Goal: Information Seeking & Learning: Learn about a topic

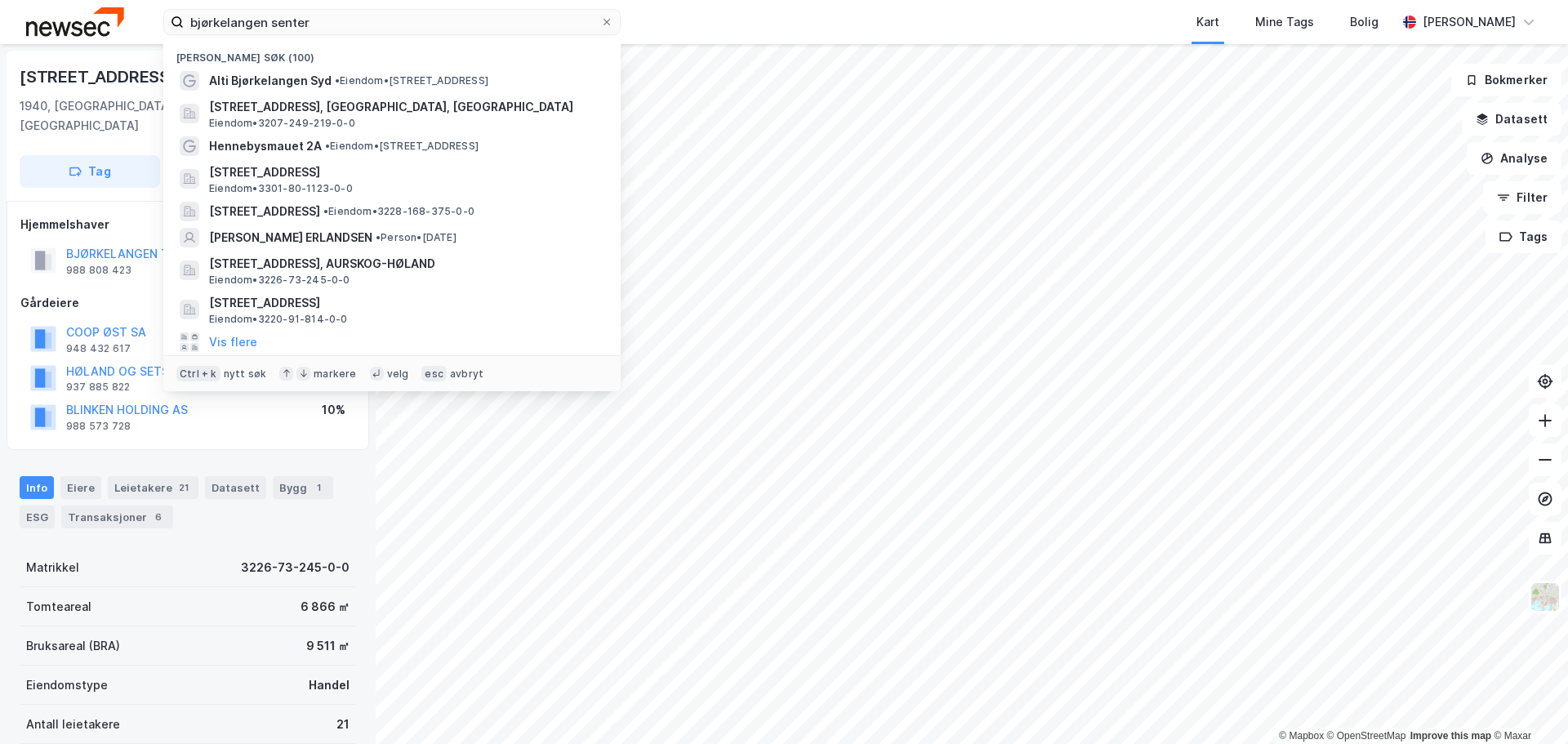
click at [335, 24] on input "bjørkelangen senter" at bounding box center [392, 22] width 416 height 25
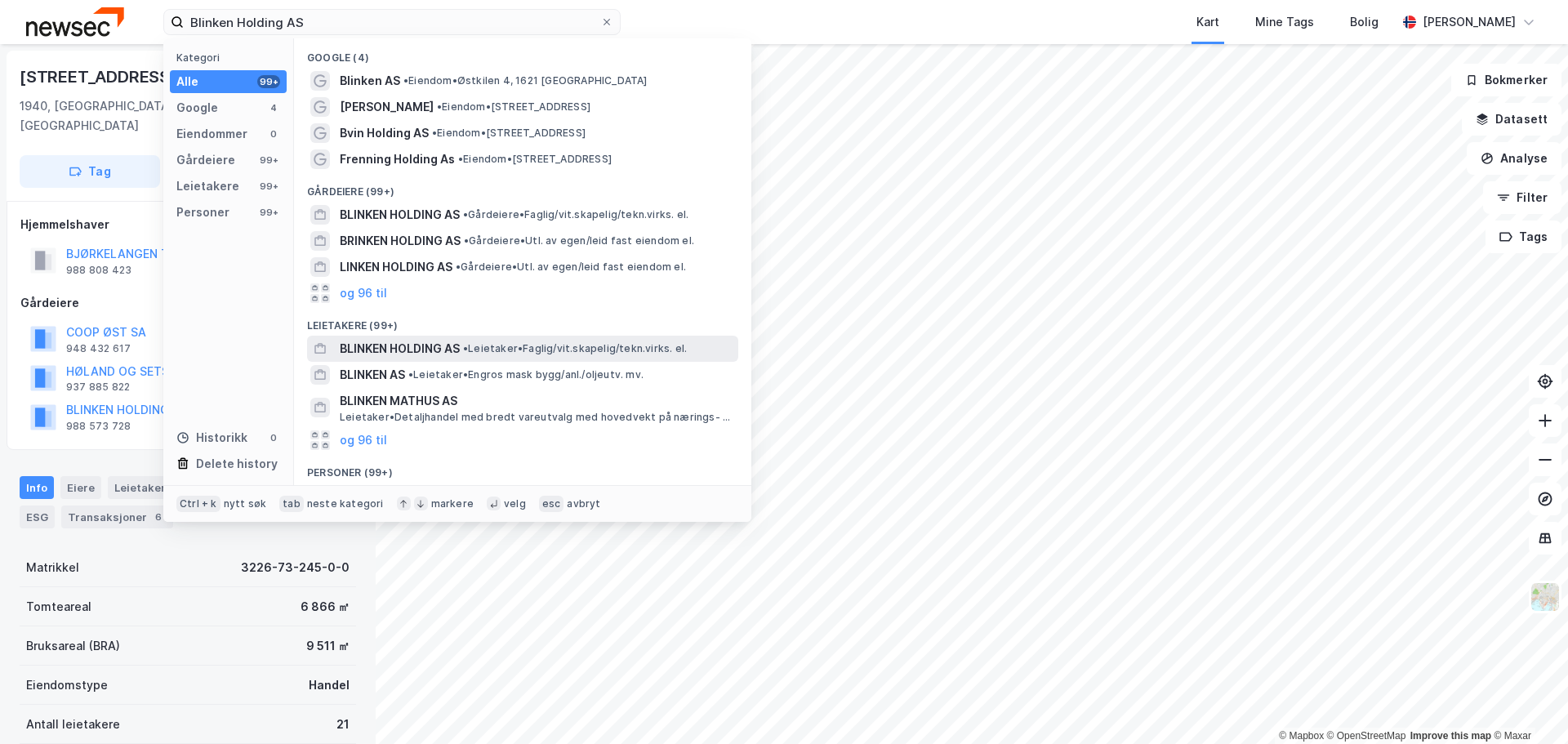
type input "Blinken Holding AS"
click at [438, 347] on span "BLINKEN HOLDING AS" at bounding box center [400, 348] width 120 height 19
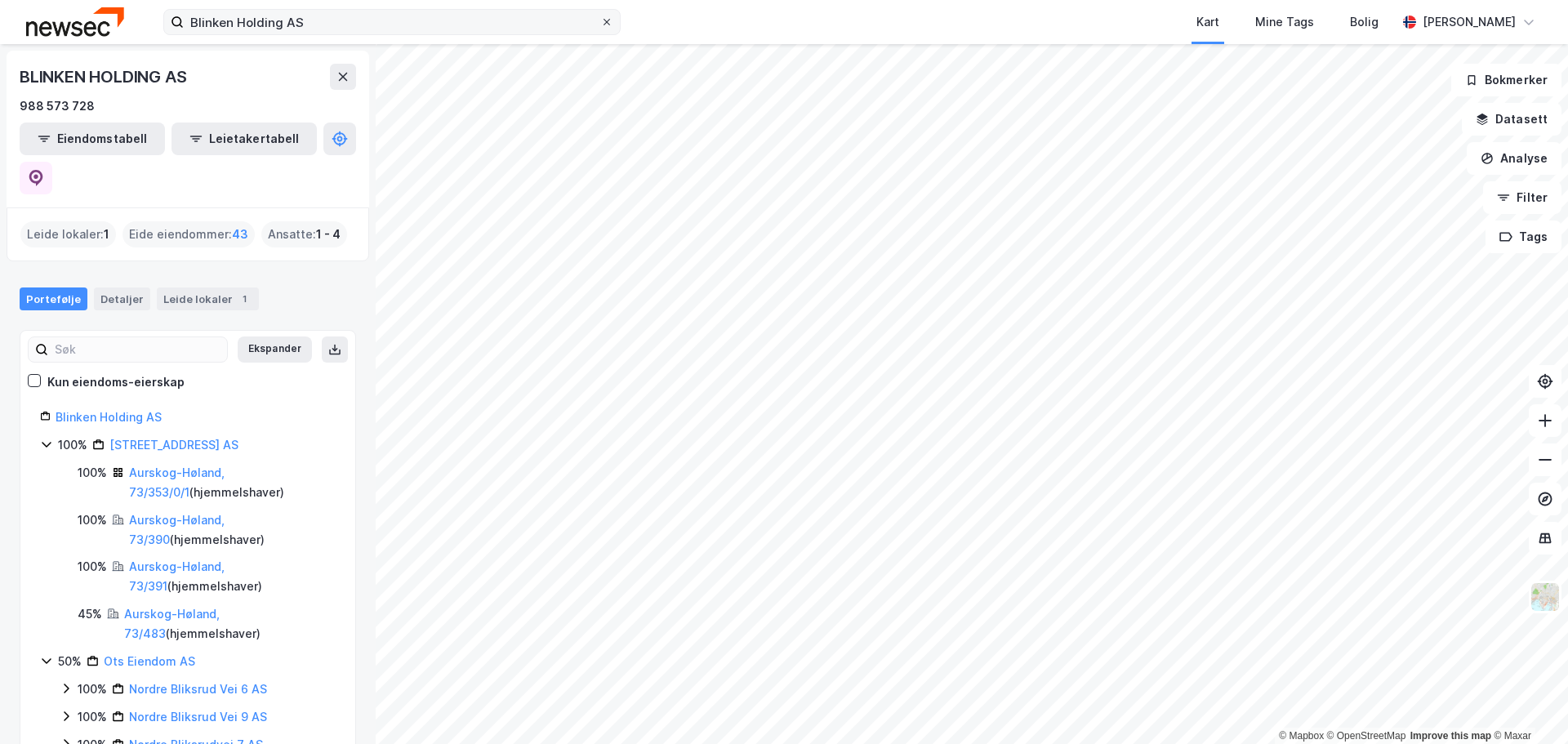
click at [605, 23] on icon at bounding box center [607, 22] width 10 height 10
click at [600, 23] on input "Blinken Holding AS" at bounding box center [392, 22] width 416 height 25
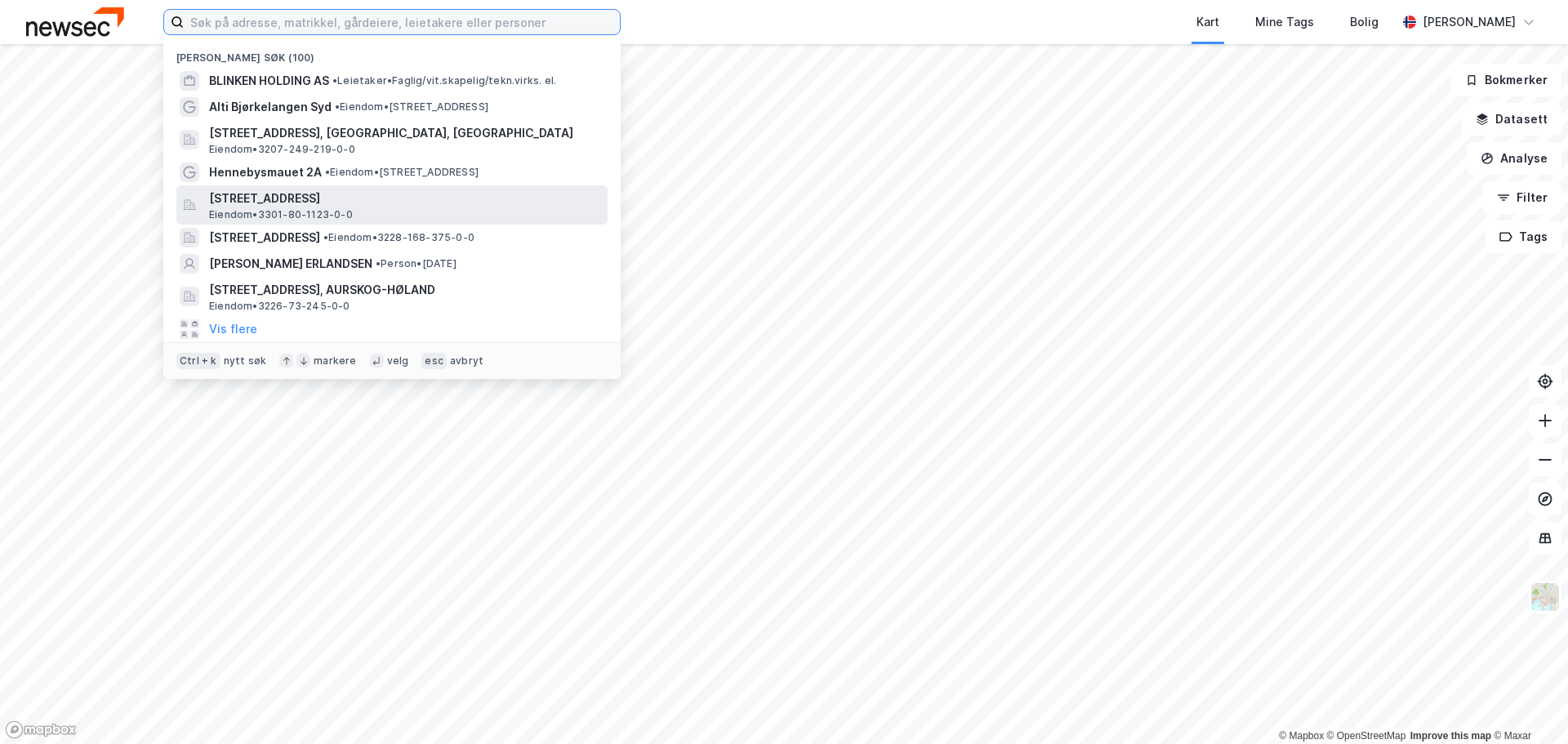
paste input "Blinken Holding AS"
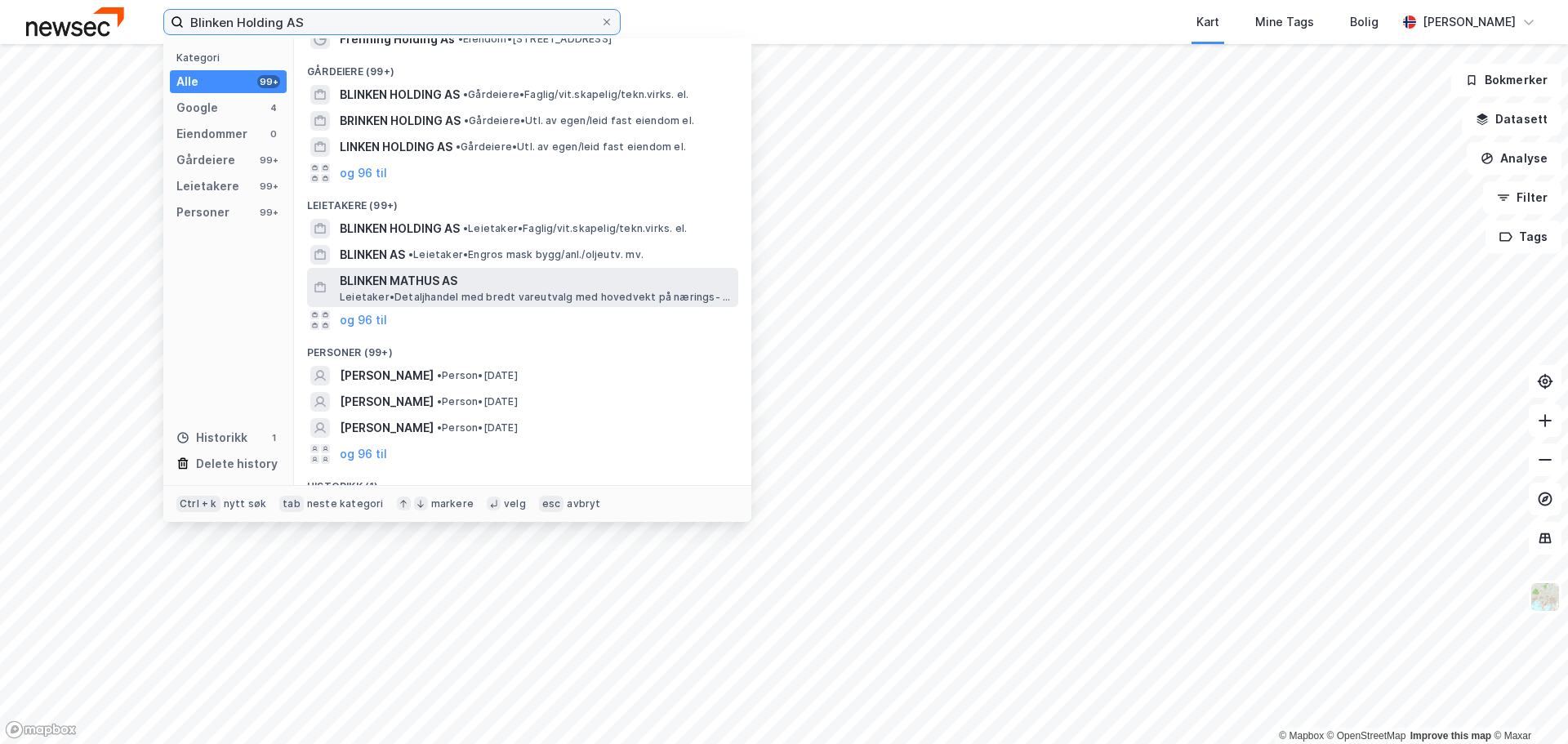
scroll to position [157, 0]
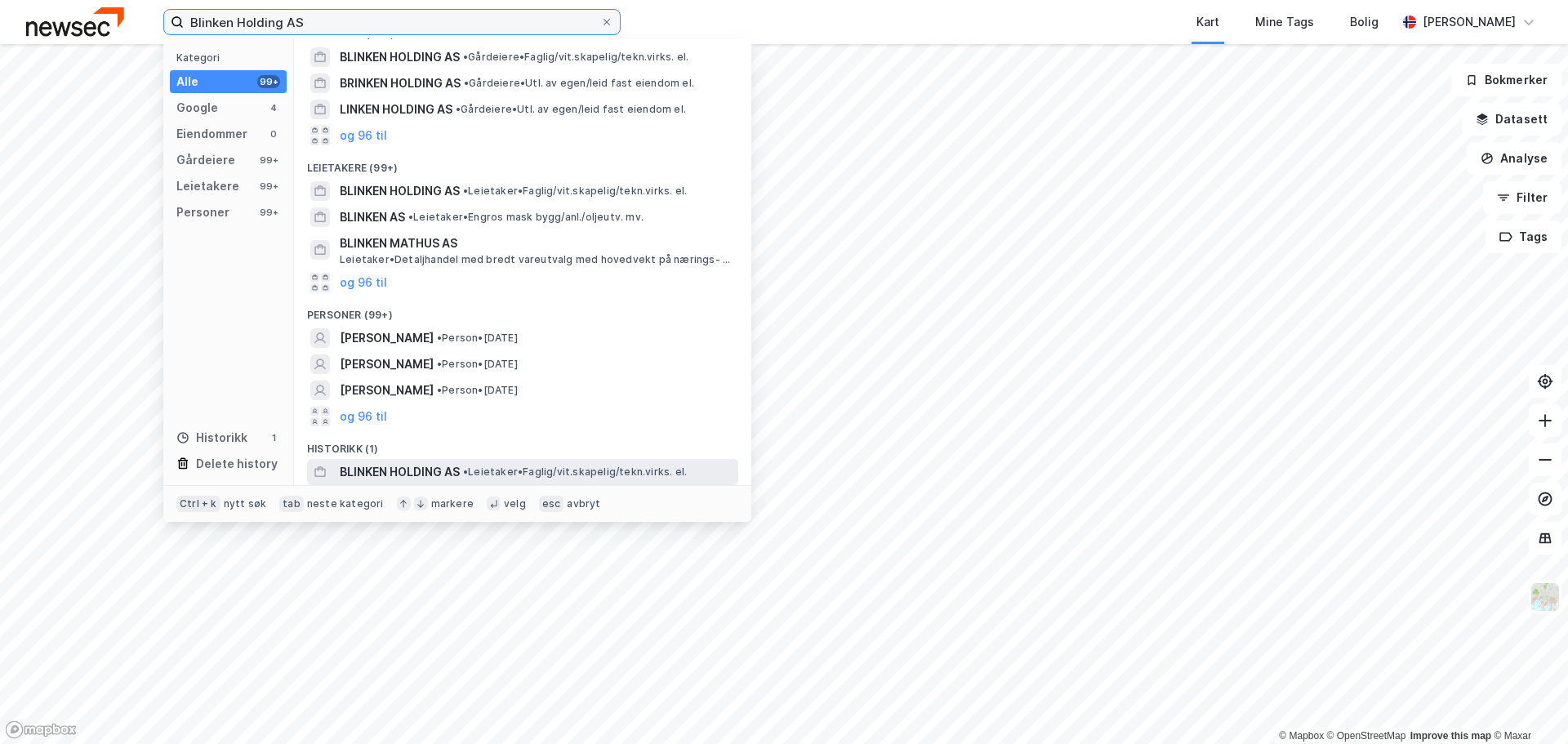
type input "Blinken Holding AS"
click at [485, 473] on span "• Leietaker • Faglig/vit.skapelig/tekn.virks. el." at bounding box center [574, 471] width 224 height 13
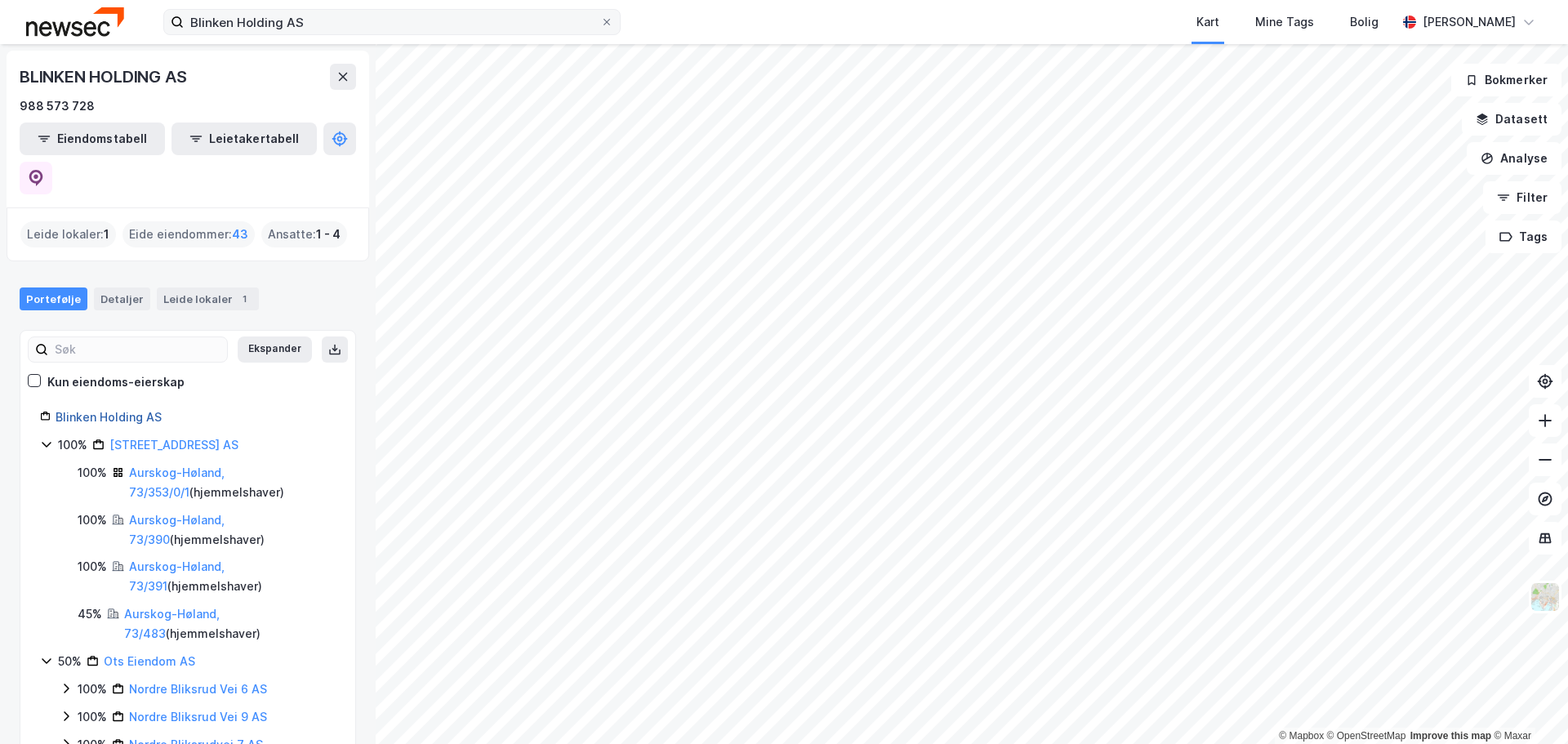
click at [118, 410] on link "Blinken Holding AS" at bounding box center [109, 417] width 107 height 14
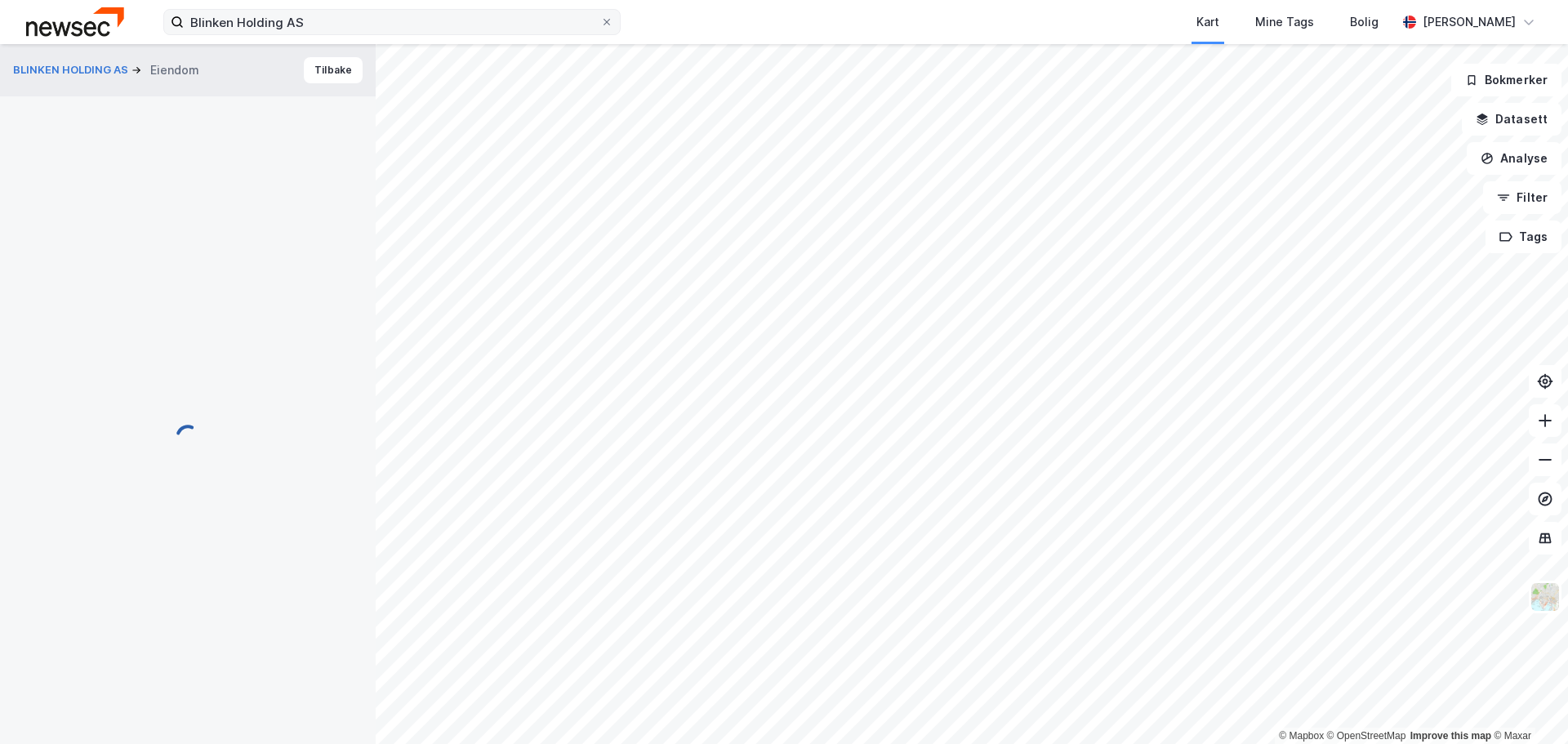
scroll to position [14, 0]
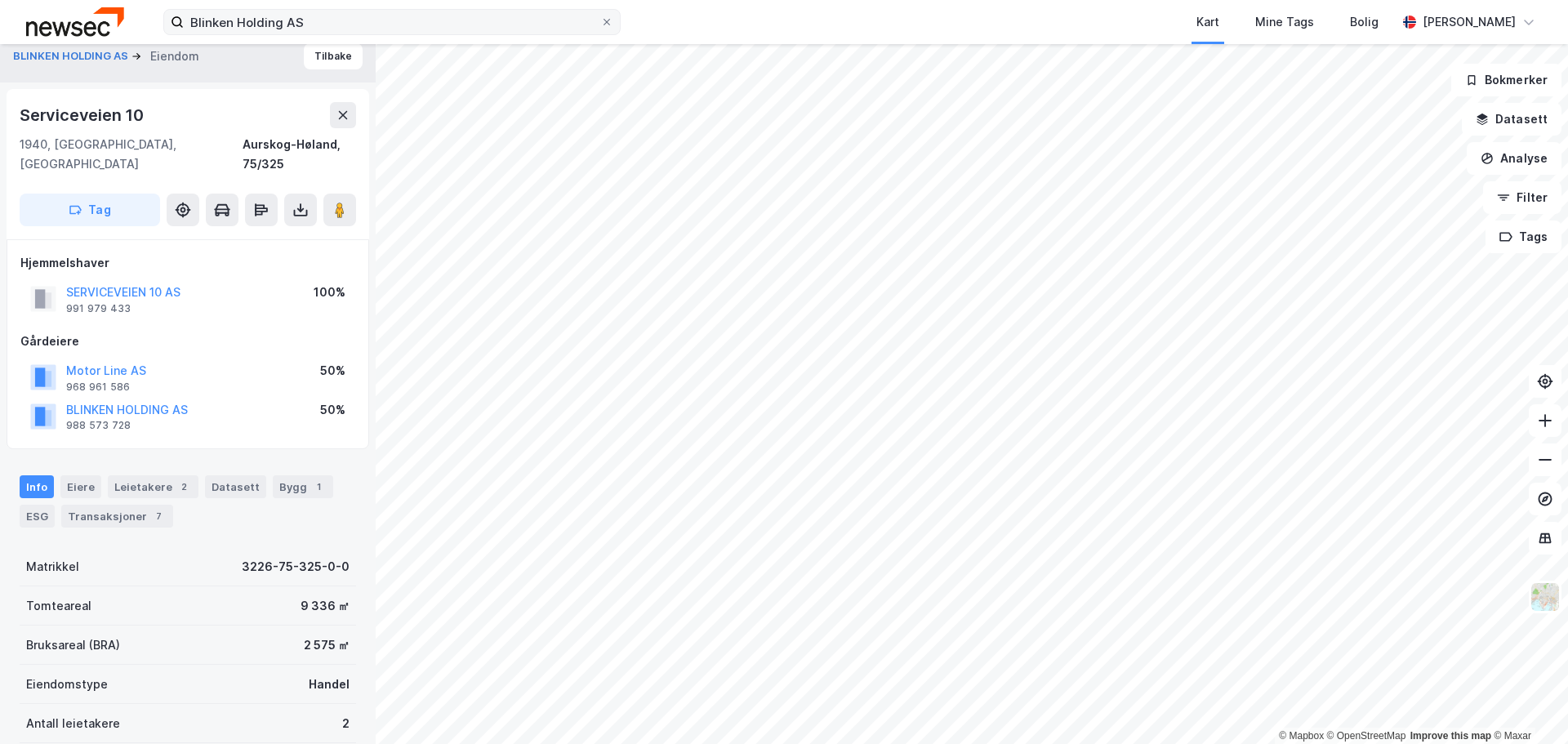
scroll to position [14, 0]
click at [119, 475] on div "Leietakere 2" at bounding box center [152, 486] width 90 height 23
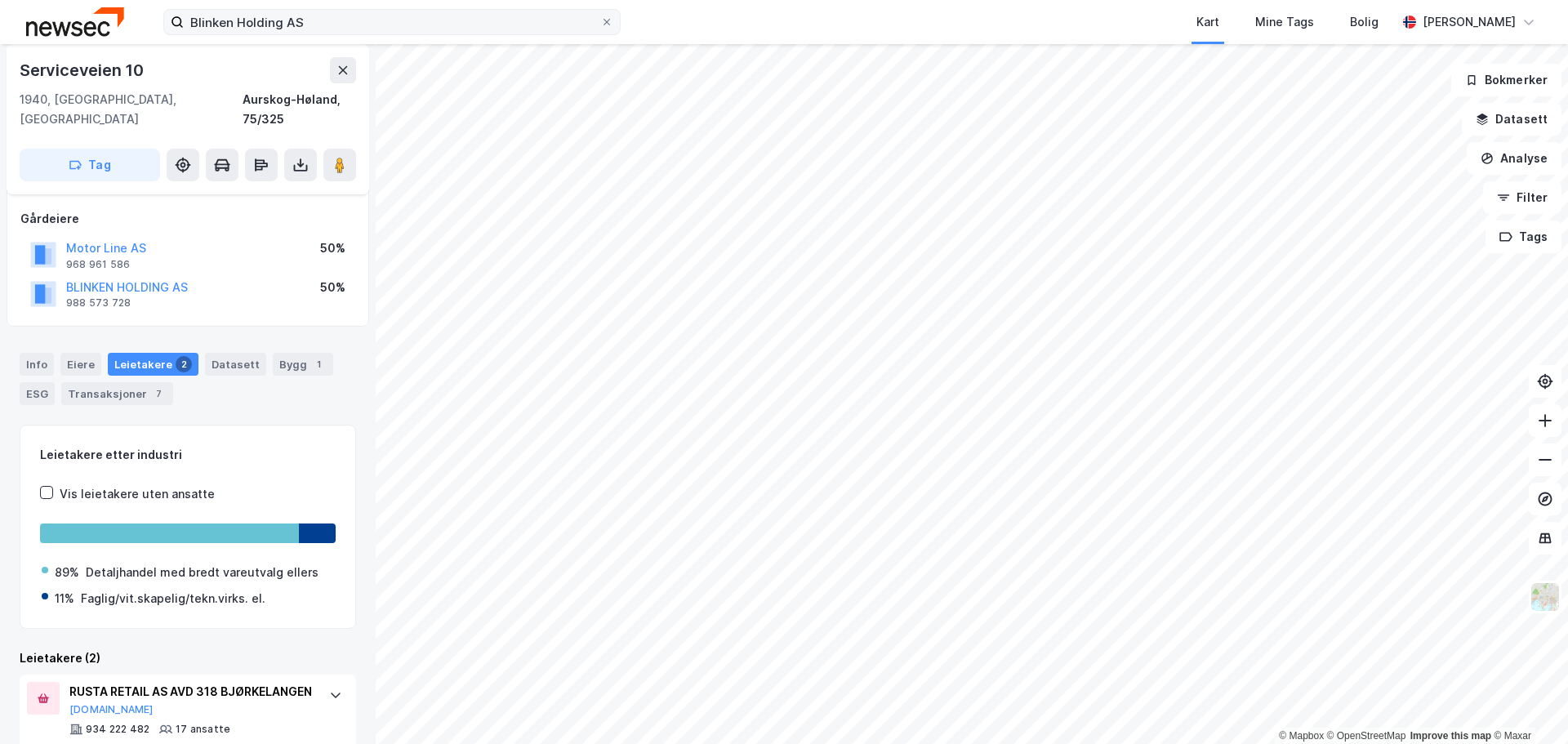
scroll to position [263, 0]
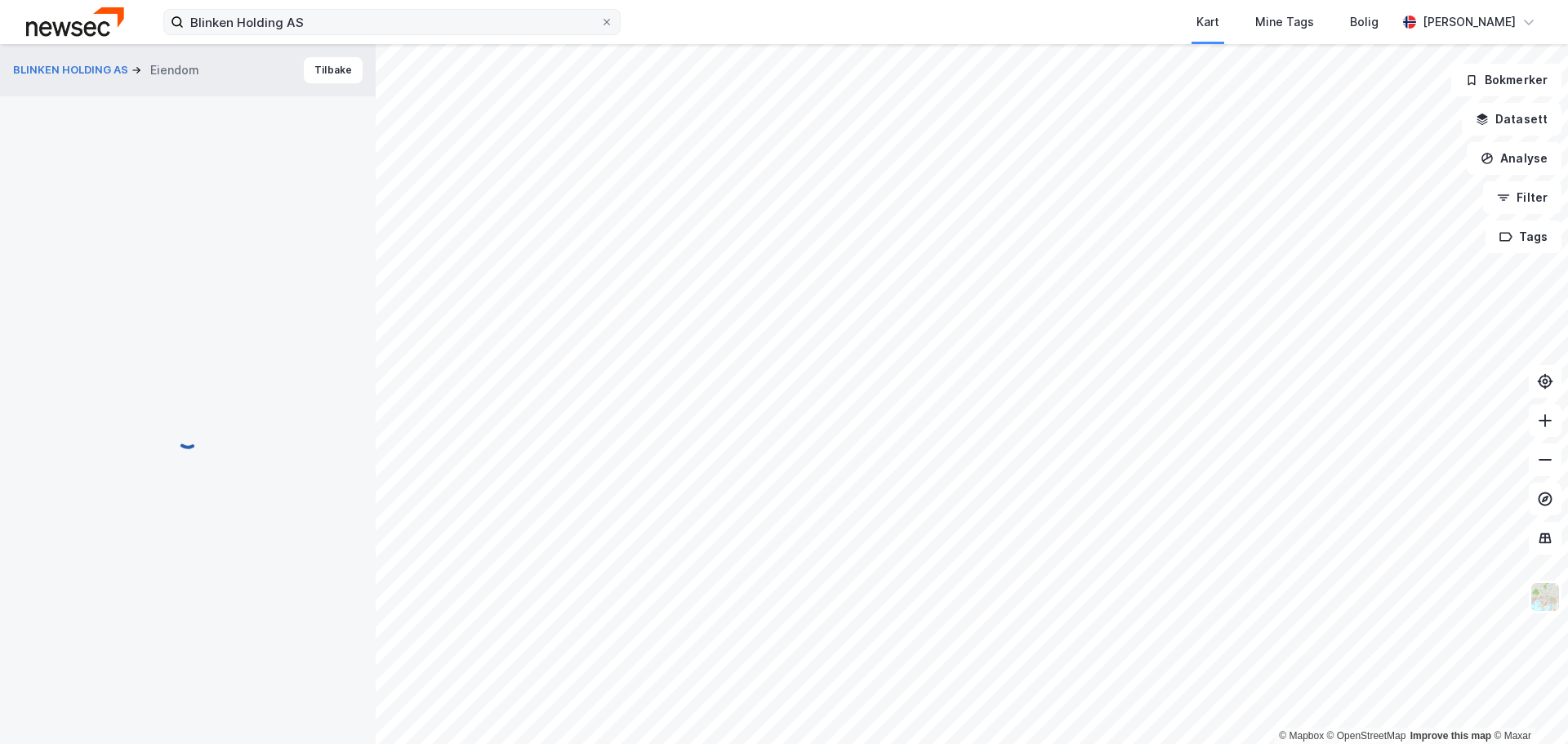
scroll to position [3, 0]
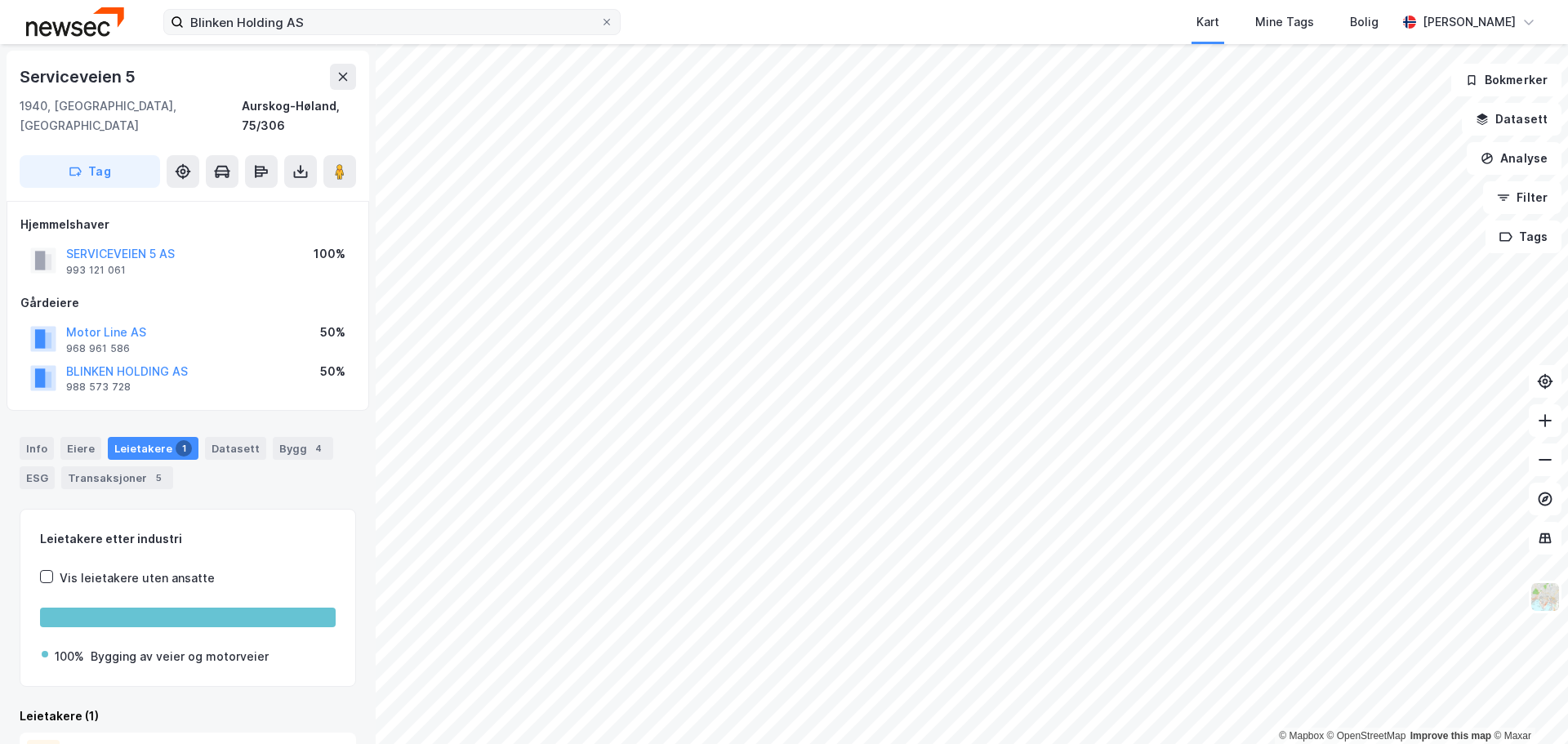
drag, startPoint x: 87, startPoint y: 353, endPoint x: 249, endPoint y: 358, distance: 162.1
click at [249, 358] on div "BLINKEN HOLDING AS 988 573 728 50%" at bounding box center [188, 378] width 335 height 39
drag, startPoint x: 161, startPoint y: 314, endPoint x: 62, endPoint y: 314, distance: 99.0
click at [62, 320] on div "Motor Line AS 968 961 586 50%" at bounding box center [188, 339] width 335 height 39
copy button "Motor Line AS"
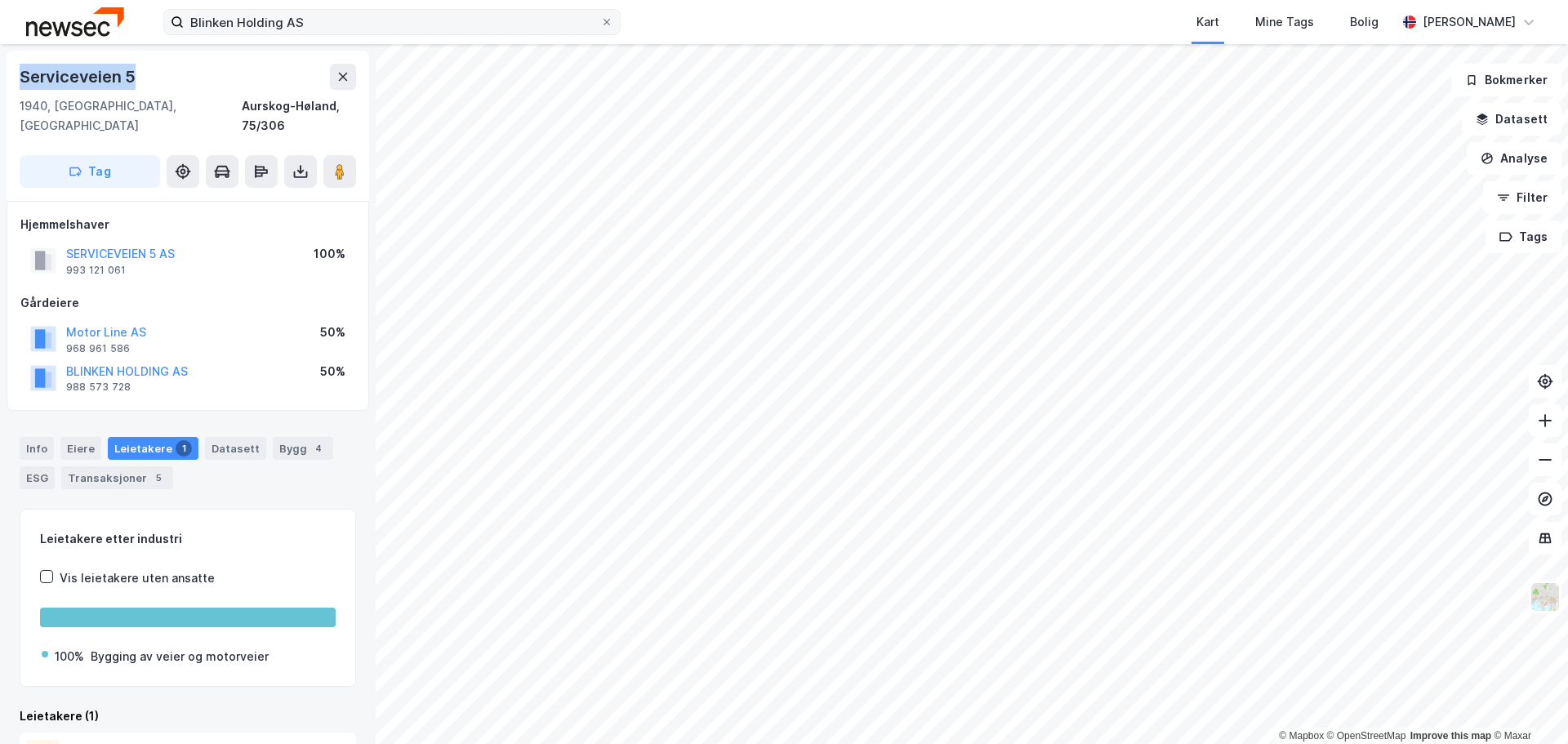
drag, startPoint x: 139, startPoint y: 68, endPoint x: 19, endPoint y: 72, distance: 120.1
click at [19, 72] on div "Serviceveien 5" at bounding box center [188, 76] width 337 height 26
copy div "Serviceveien 5"
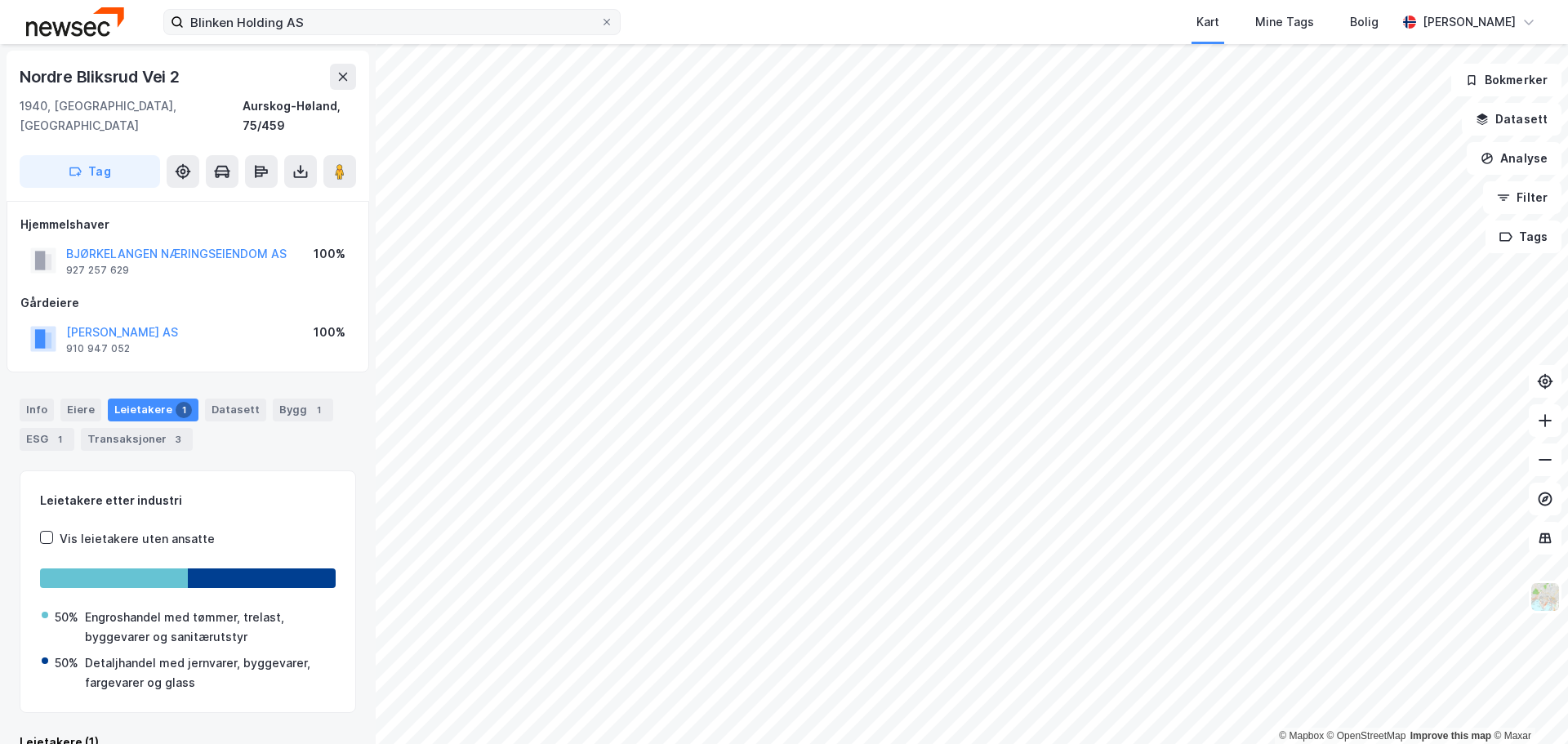
scroll to position [3, 0]
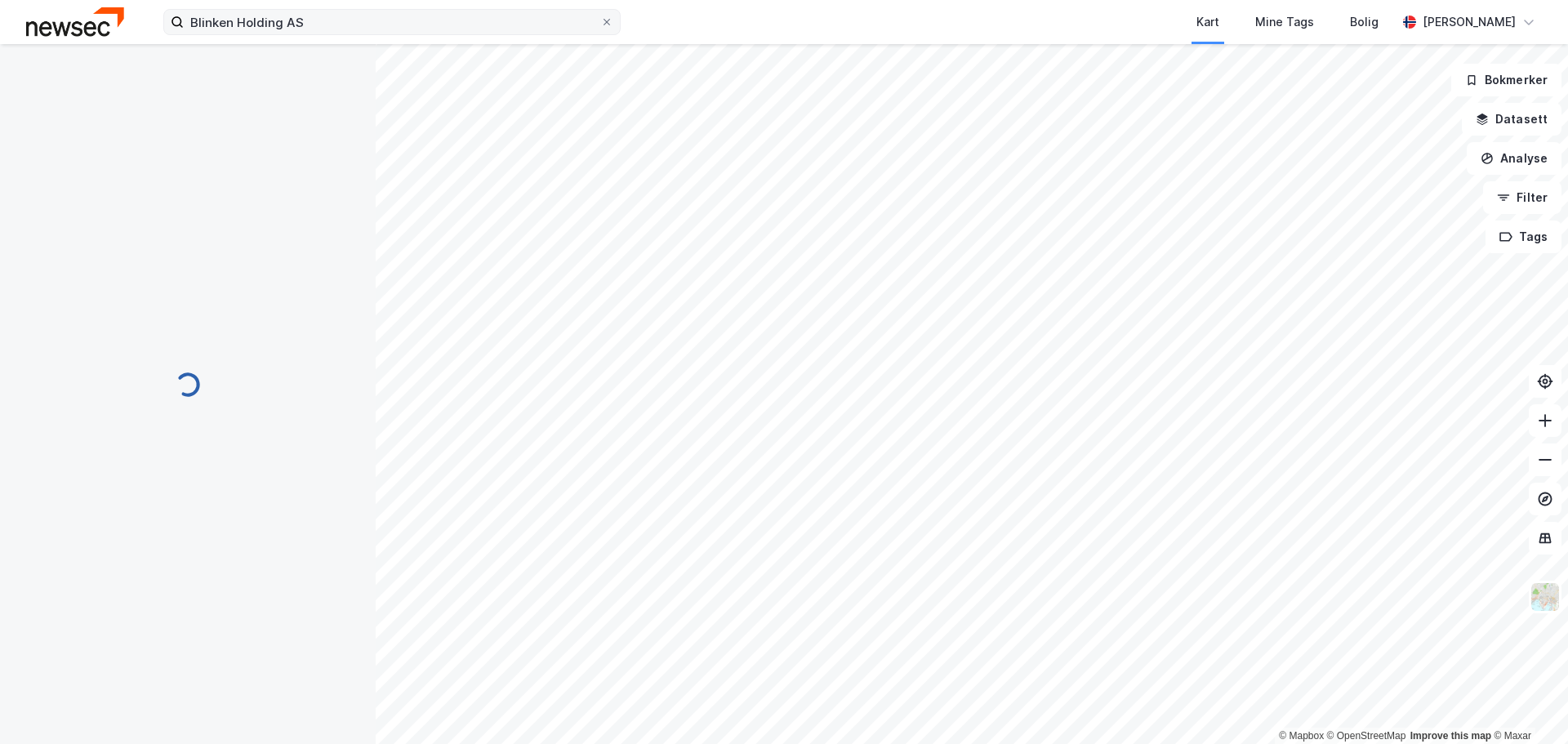
scroll to position [3, 0]
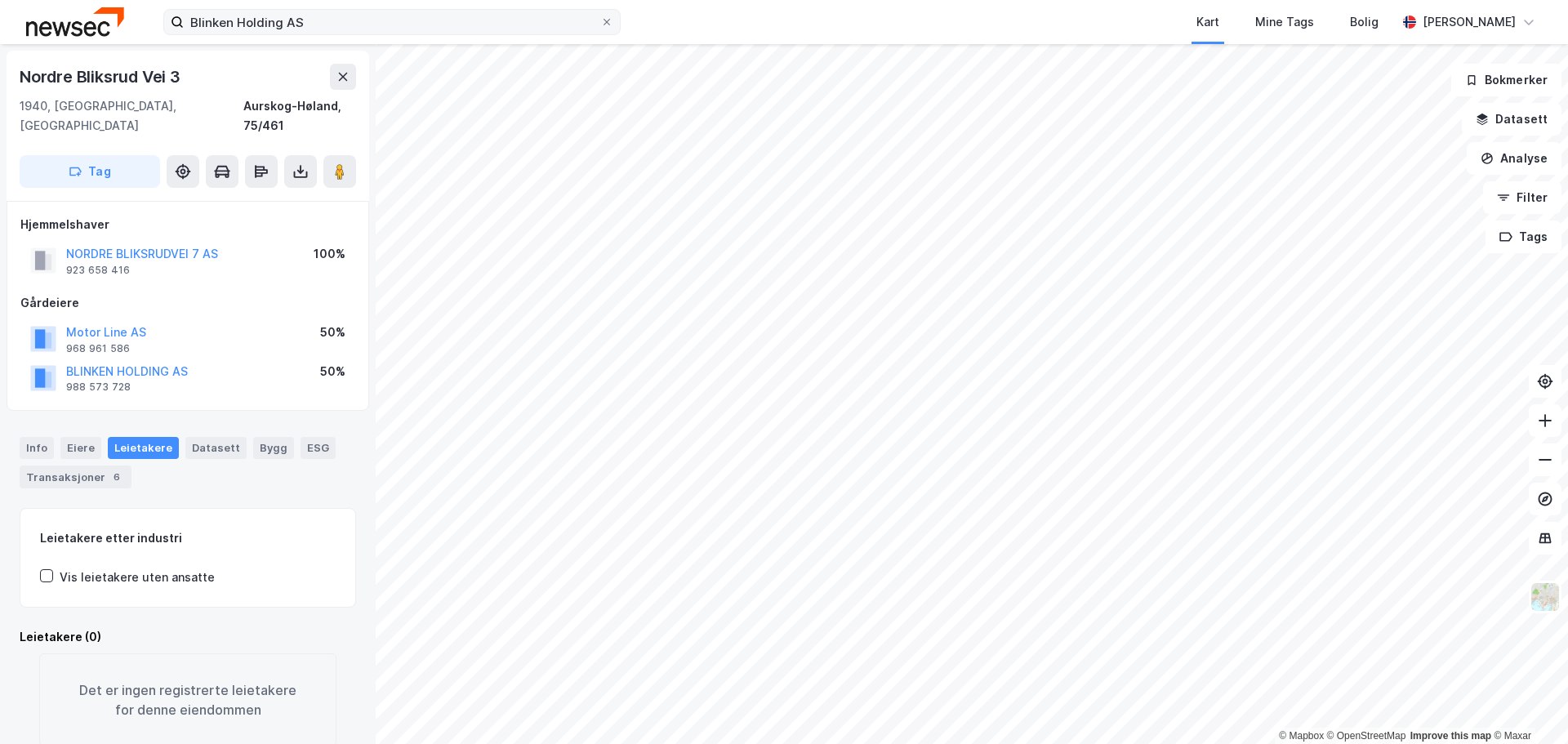
scroll to position [3, 0]
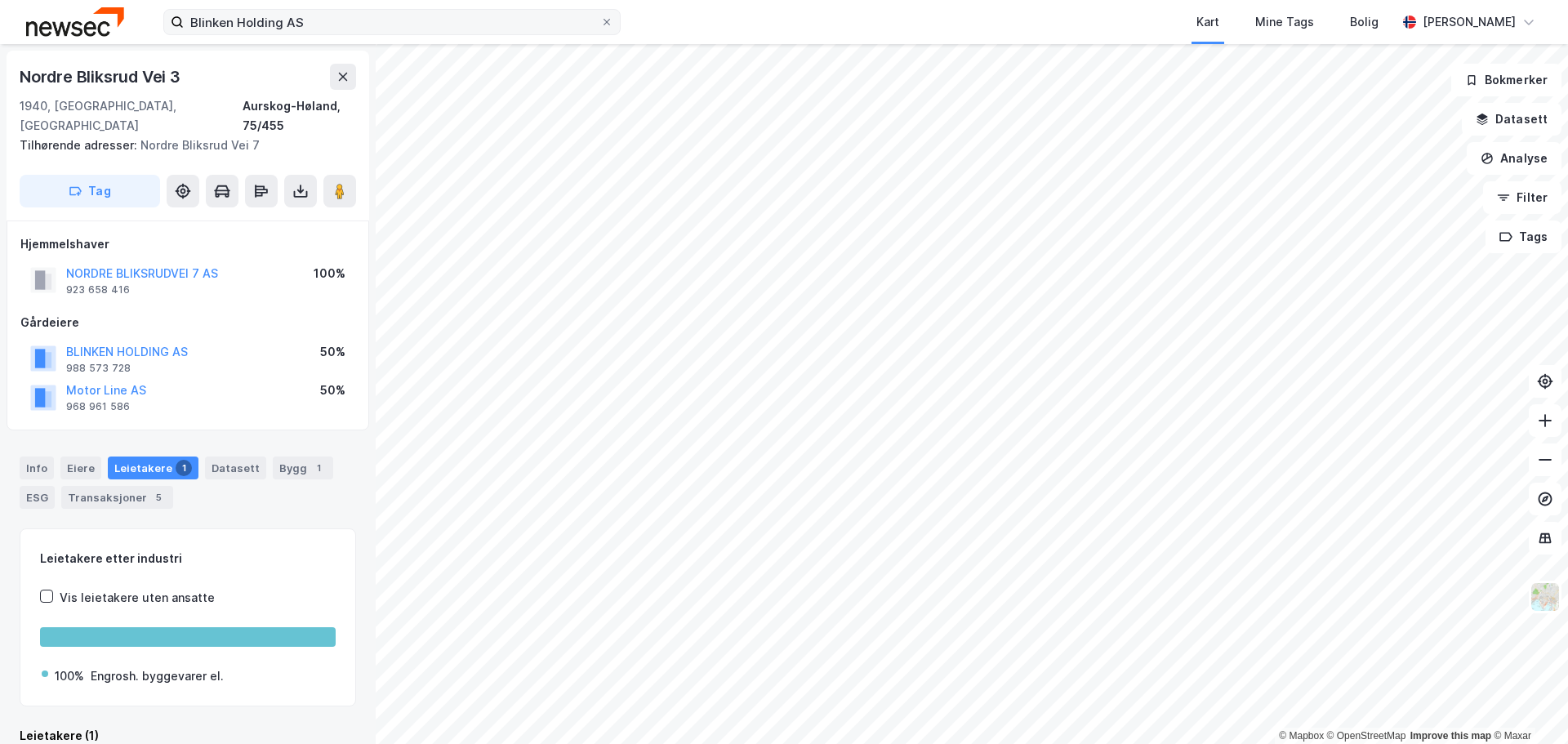
scroll to position [3, 0]
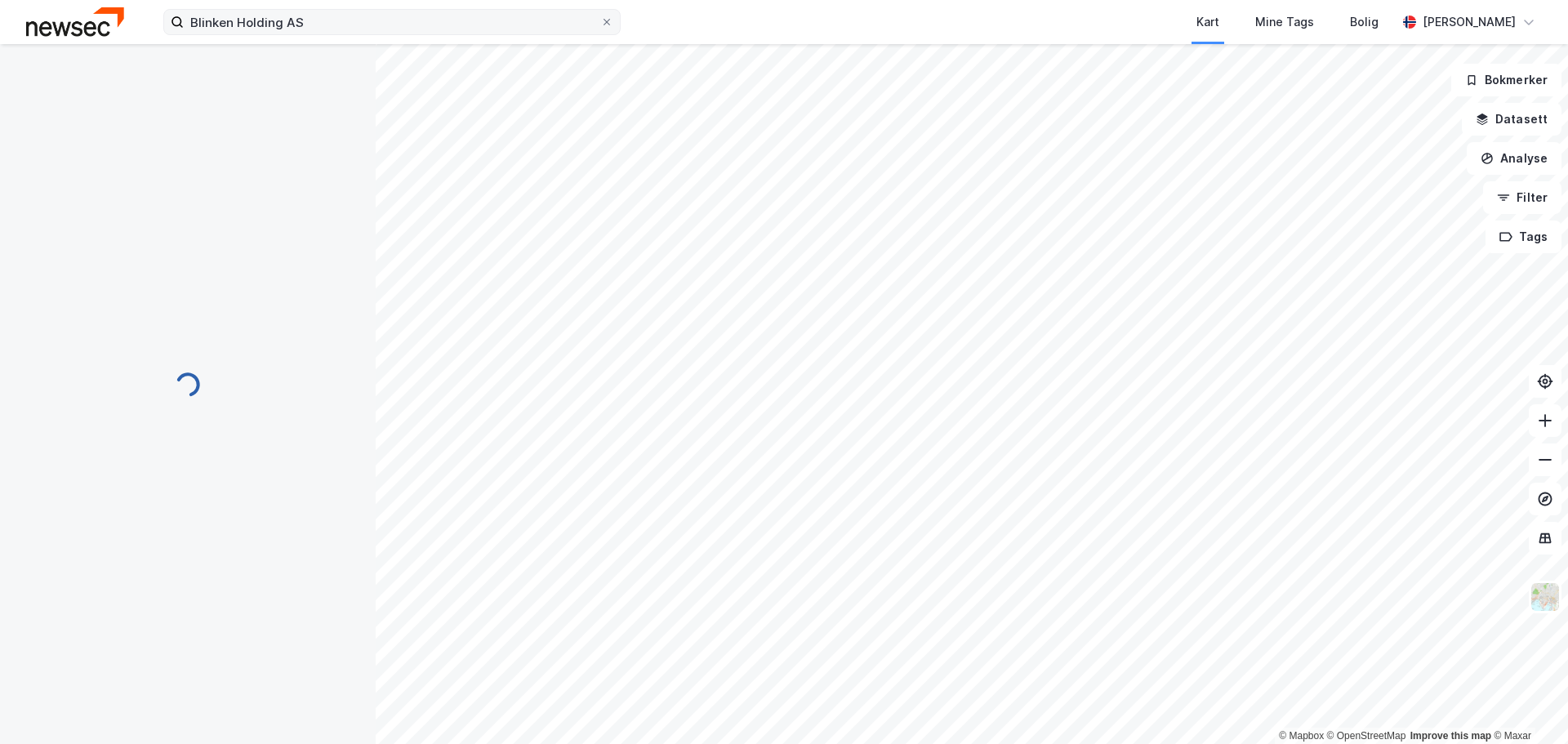
scroll to position [3, 0]
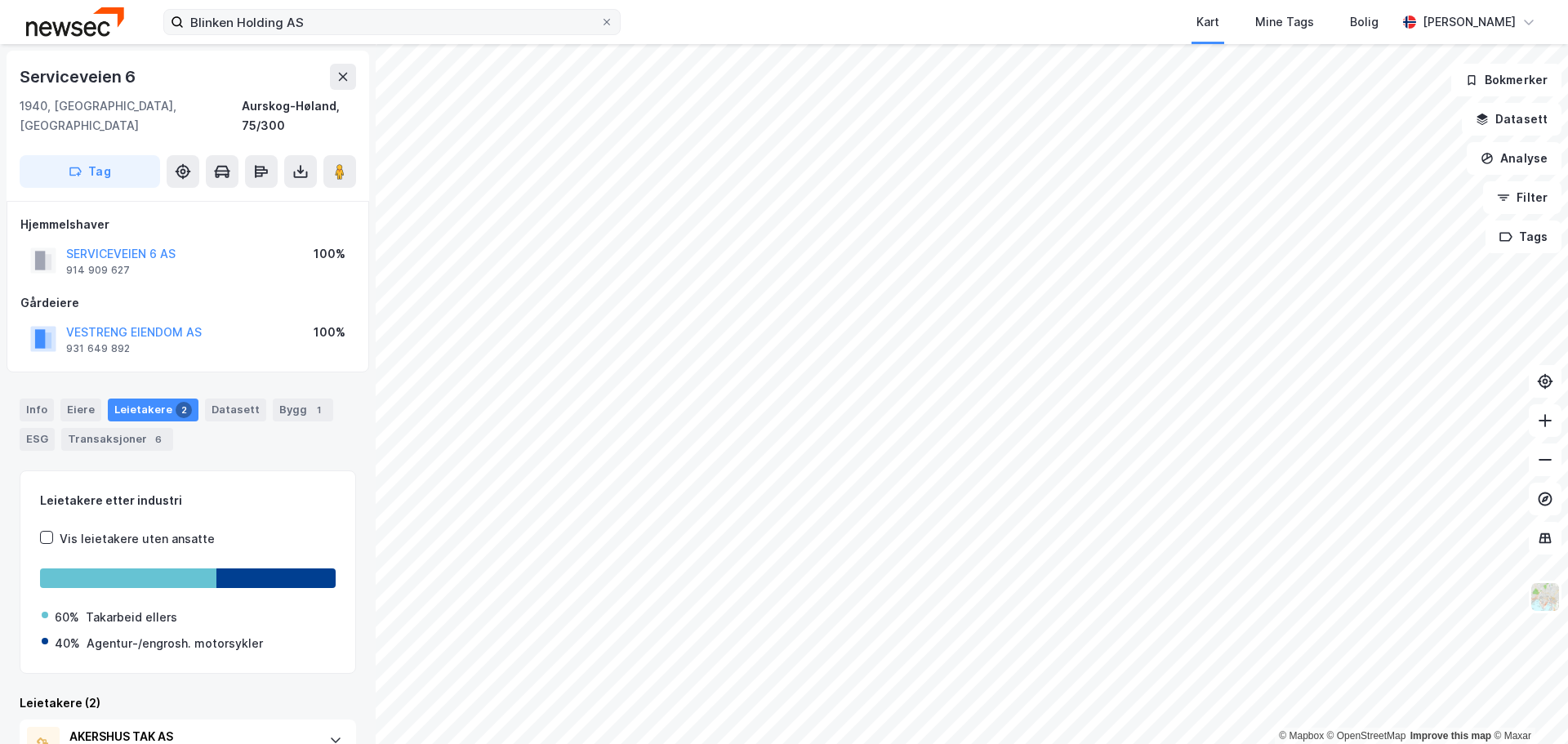
click at [888, 23] on div "Blinken Holding AS Kart Mine Tags Bolig [PERSON_NAME] © Mapbox © OpenStreetMap …" at bounding box center [784, 372] width 1568 height 744
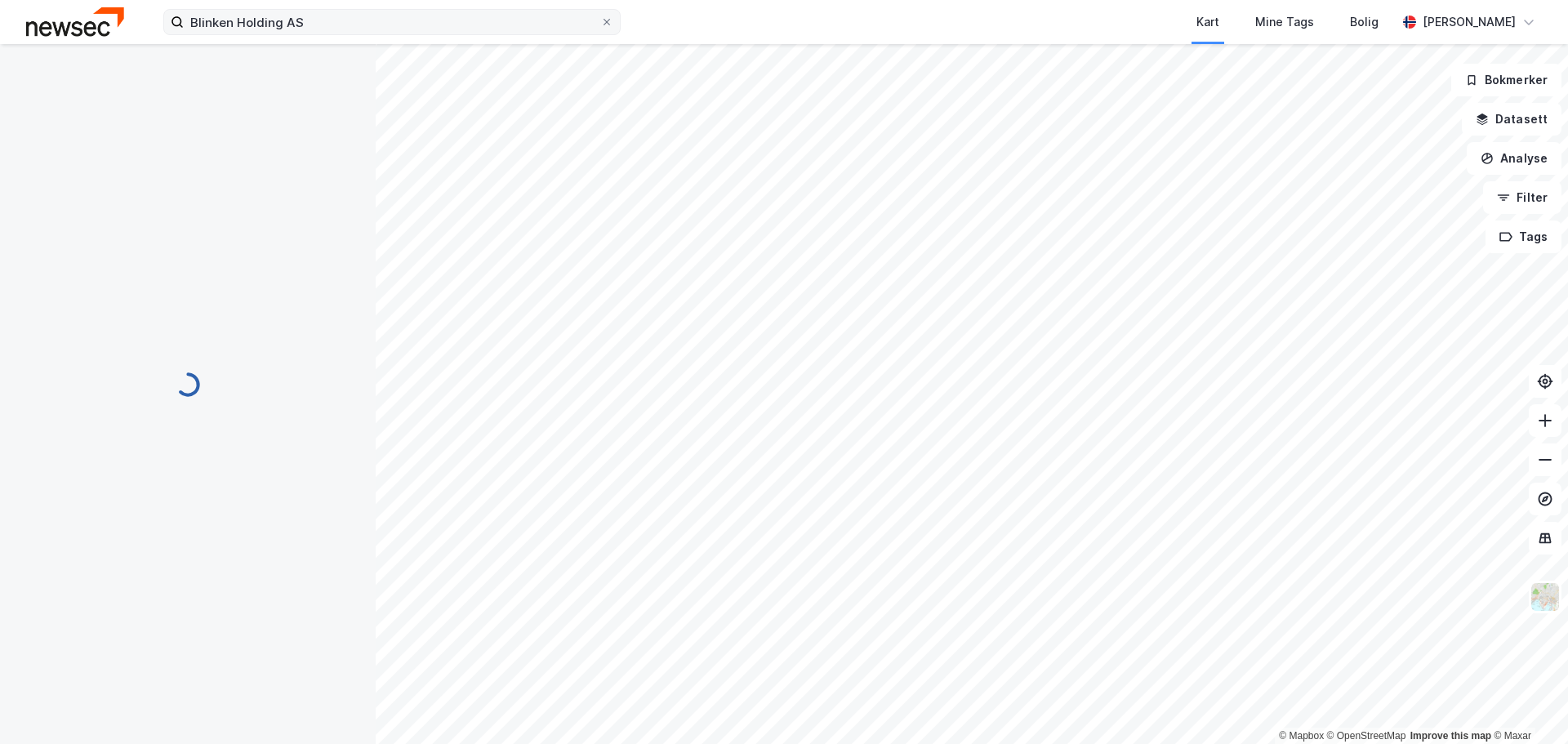
scroll to position [3, 0]
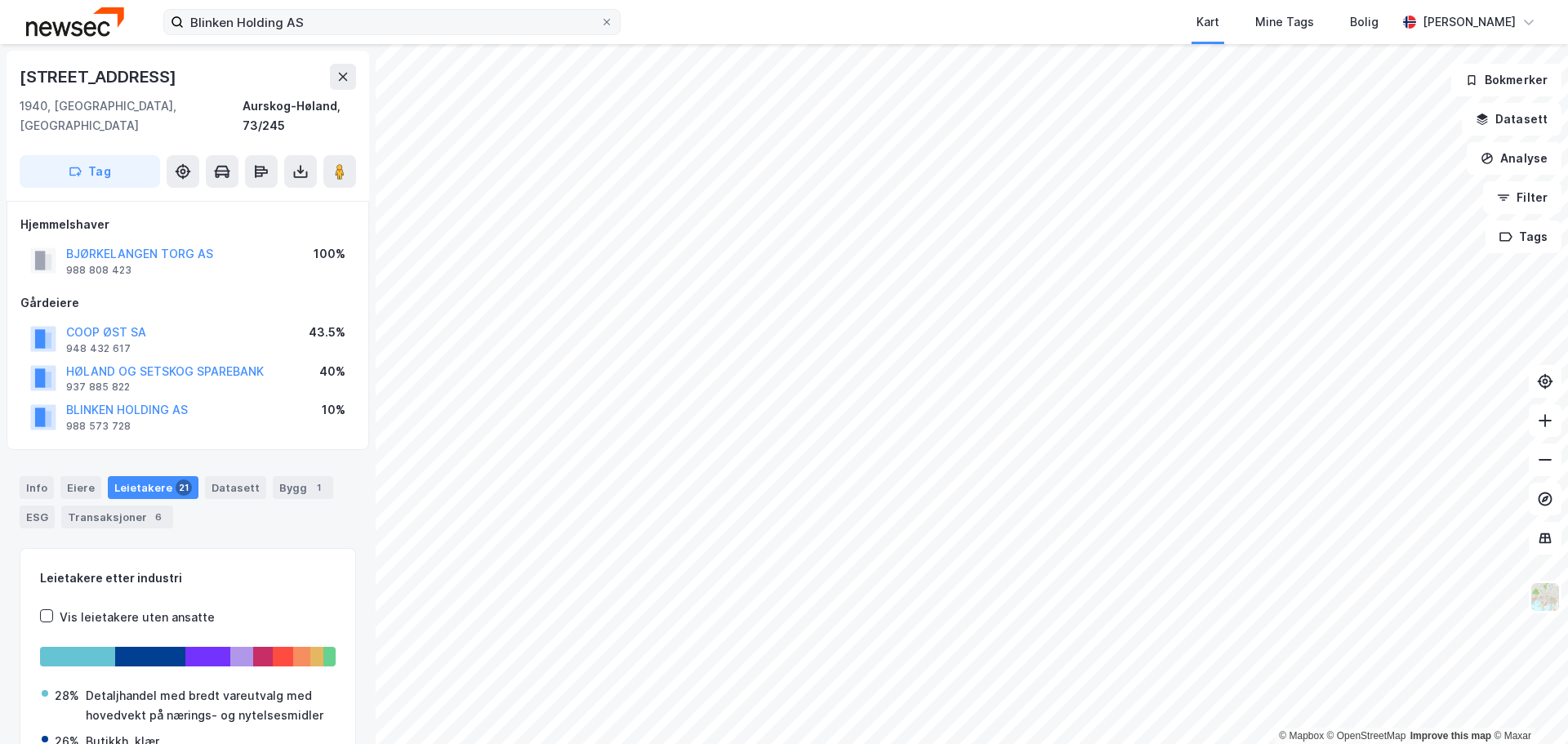
scroll to position [3, 0]
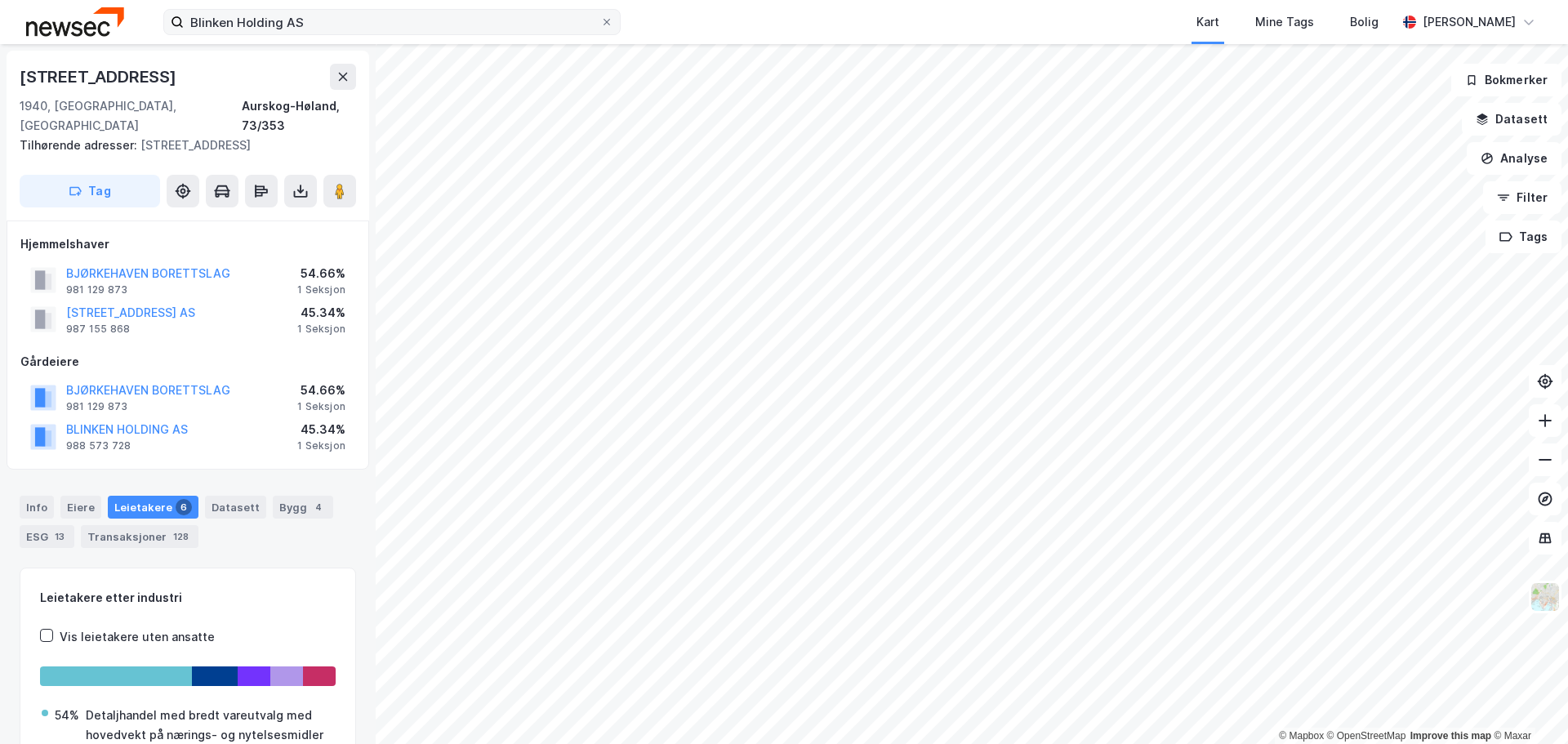
scroll to position [1, 0]
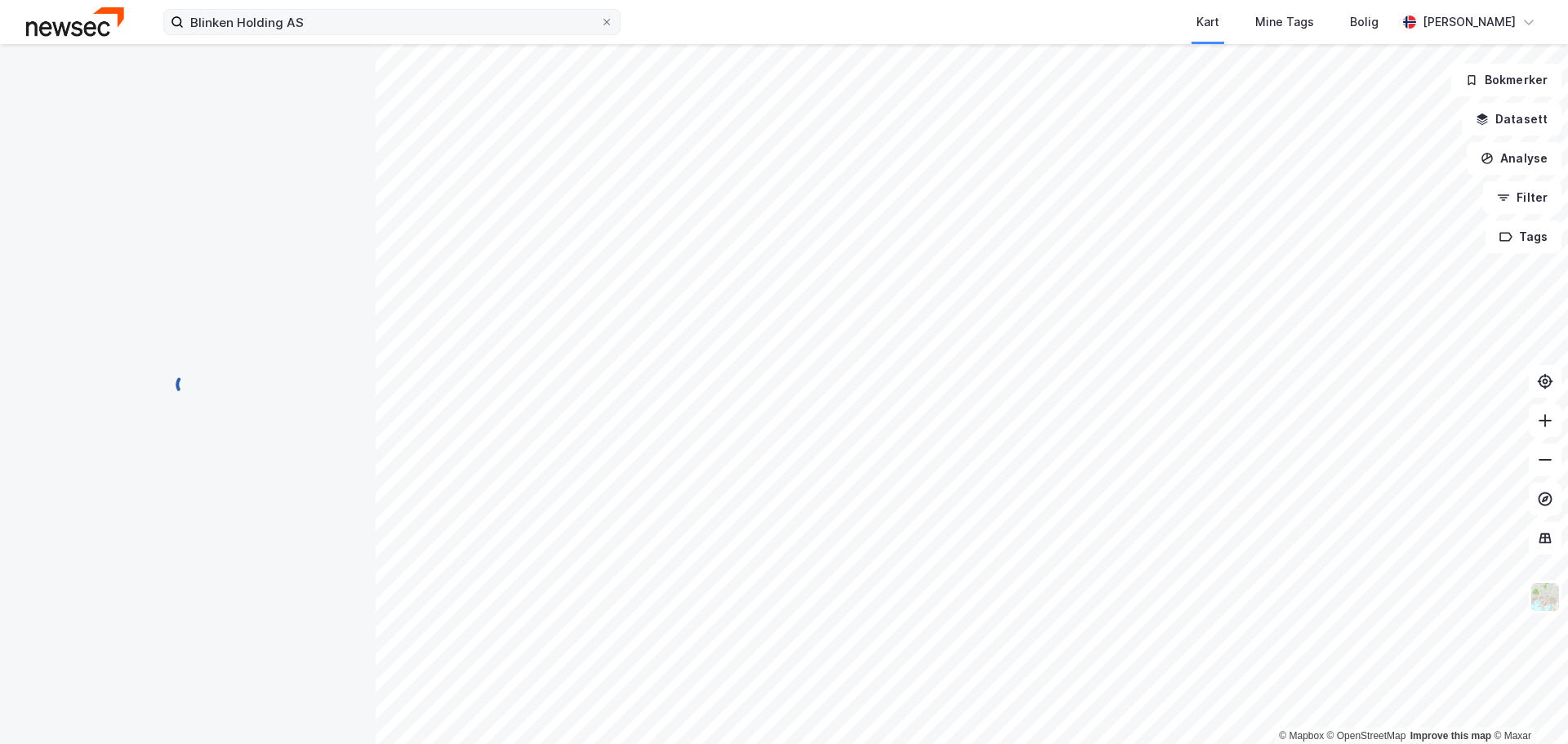
scroll to position [1, 0]
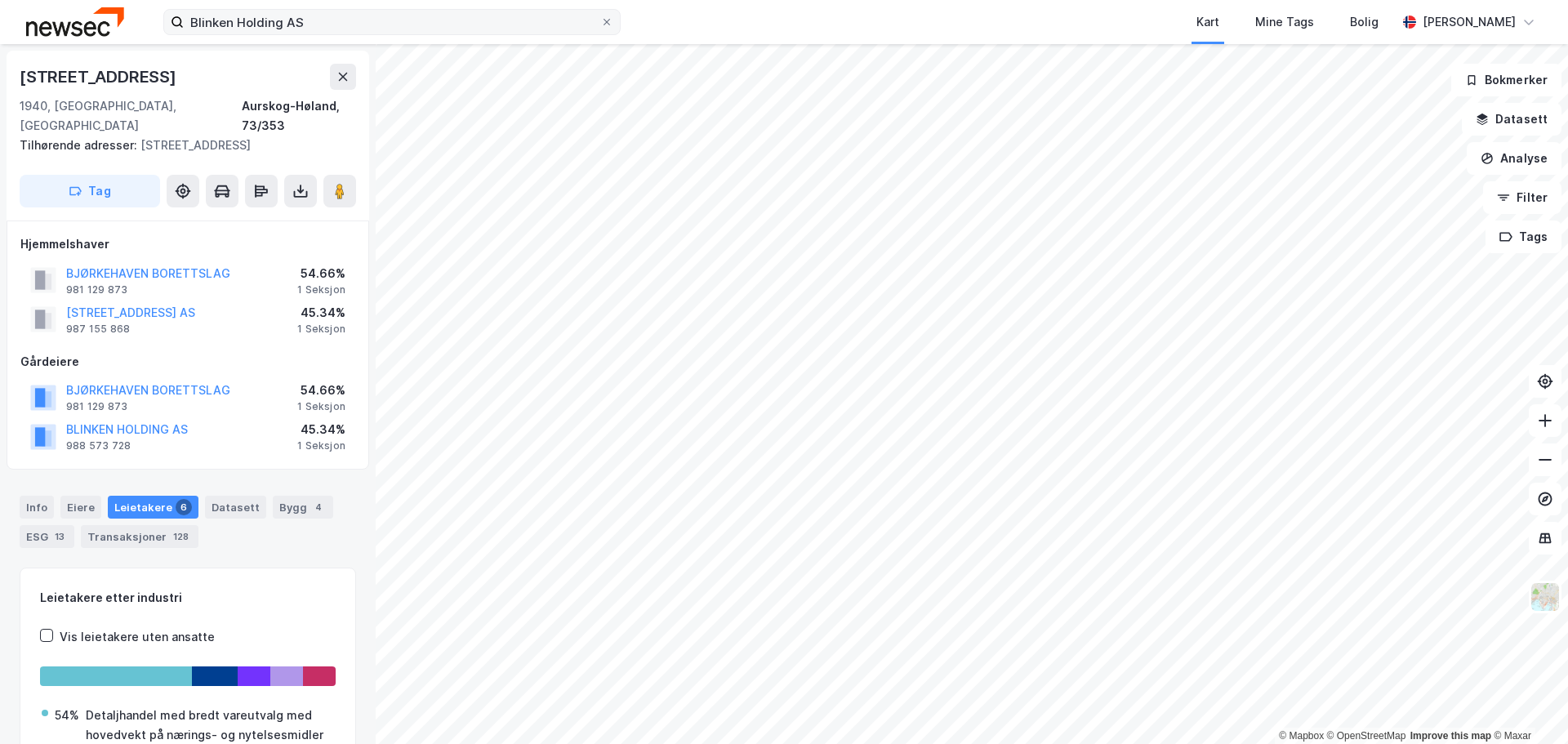
scroll to position [1, 0]
drag, startPoint x: 144, startPoint y: 69, endPoint x: 10, endPoint y: 76, distance: 134.2
click at [10, 76] on div "[STREET_ADDRESS] Tilhørende adresser: [STREET_ADDRESS] Tag" at bounding box center [188, 134] width 363 height 170
copy div "[STREET_ADDRESS]"
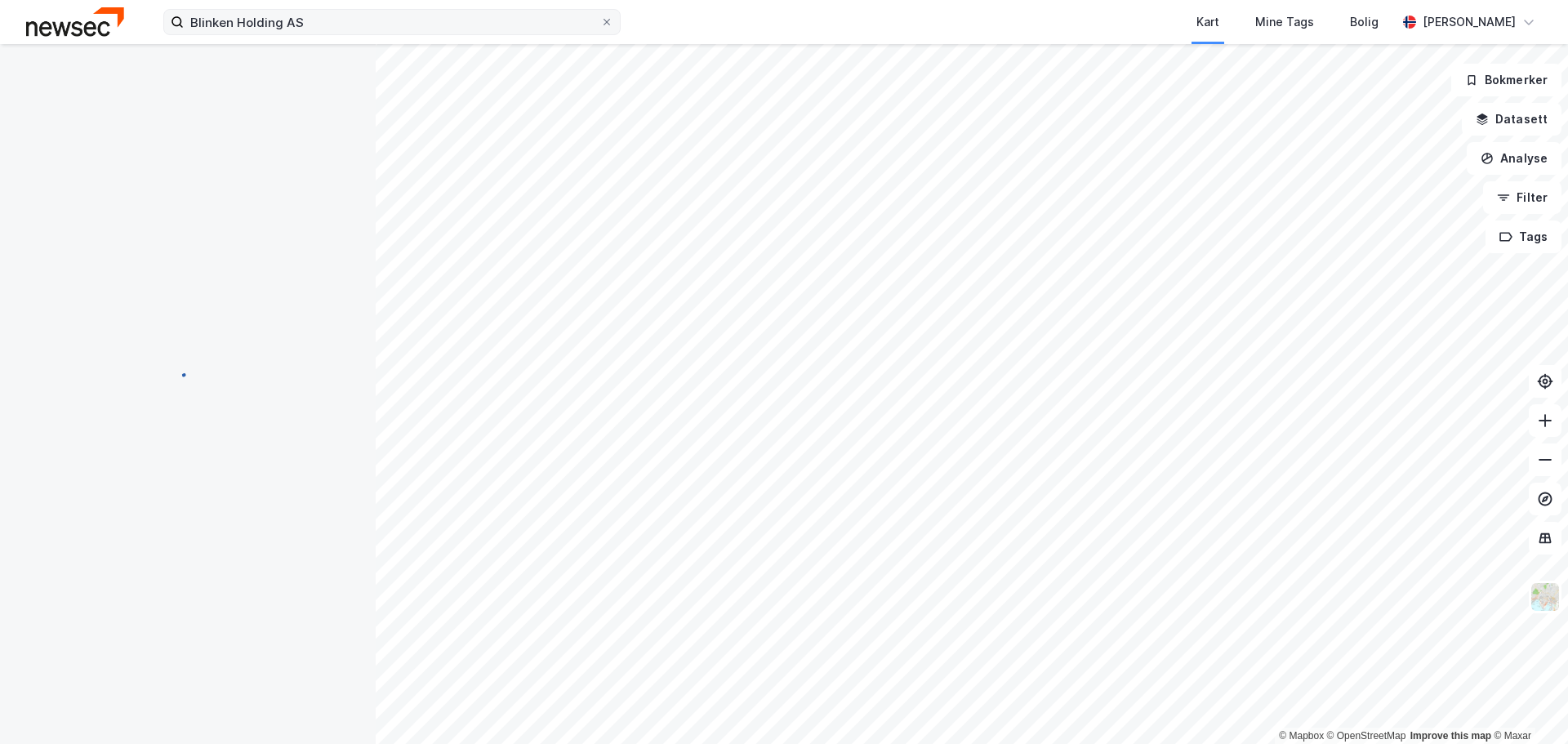
scroll to position [1, 0]
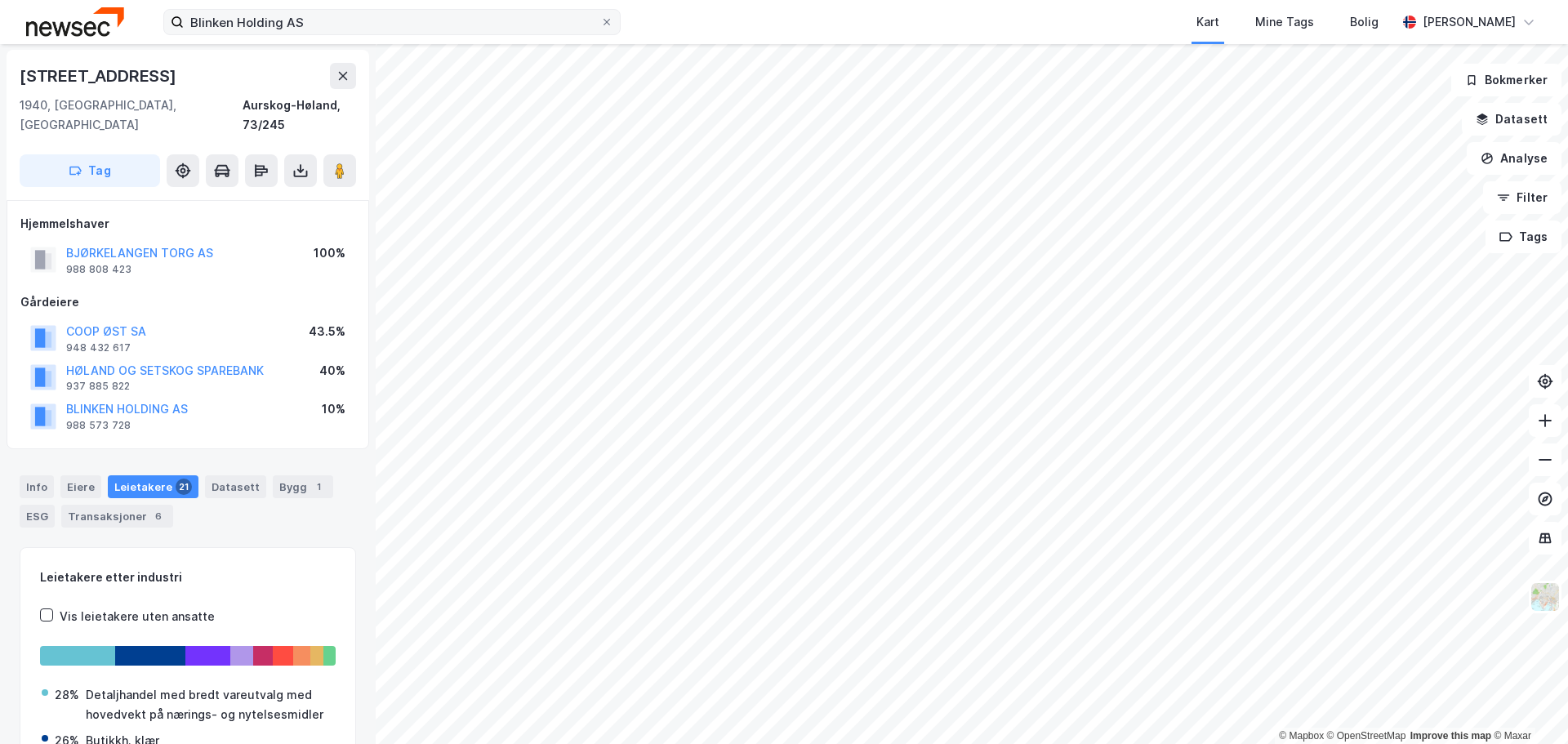
scroll to position [1, 0]
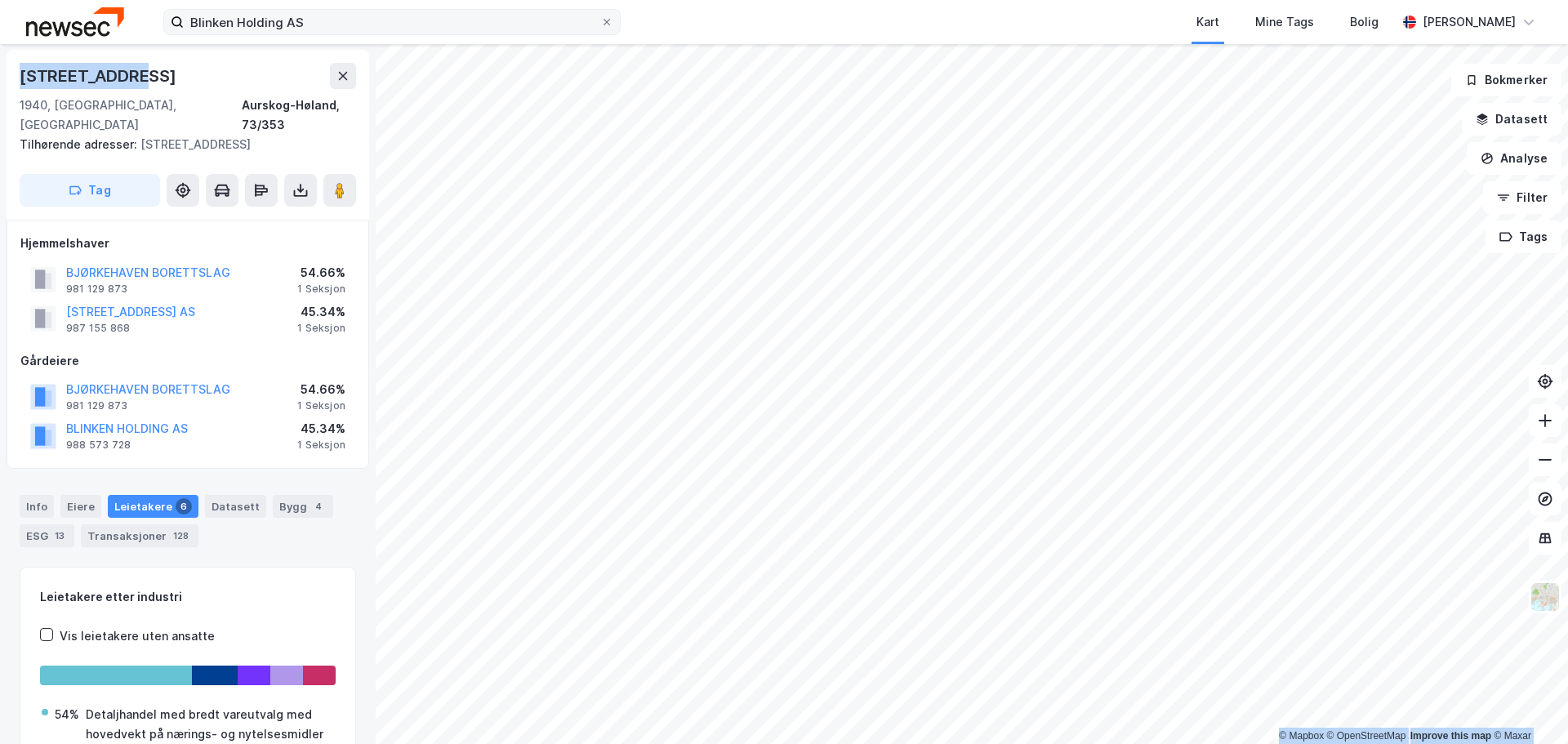
drag, startPoint x: 137, startPoint y: 74, endPoint x: -3, endPoint y: 78, distance: 140.1
click at [0, 78] on html "Blinken Holding AS Kart Mine Tags Bolig [PERSON_NAME] © Mapbox © OpenStreetMap …" at bounding box center [784, 372] width 1568 height 744
copy div "© Mapbox © OpenStreetMap Improve this map © Maxar [STREET_ADDRESS]"
click at [0, 0] on button "BLINKEN HOLDING AS" at bounding box center [0, 0] width 0 height 0
